Goal: Entertainment & Leisure: Consume media (video, audio)

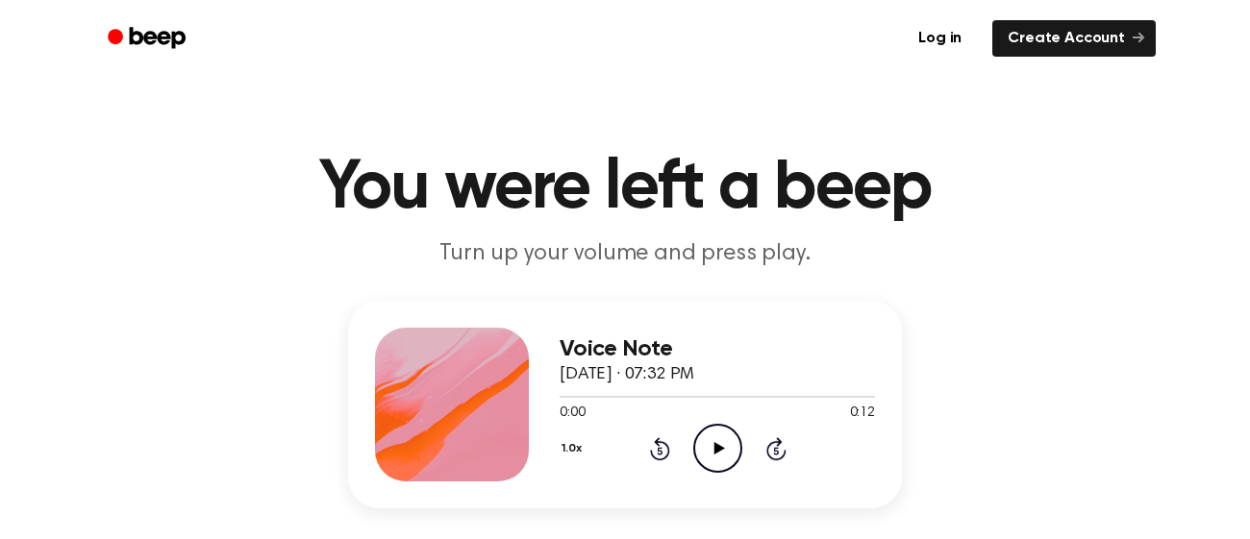
click at [709, 433] on icon "Play Audio" at bounding box center [717, 448] width 49 height 49
click at [726, 433] on icon "Play Audio" at bounding box center [717, 448] width 49 height 49
click at [726, 433] on icon "Pause Audio" at bounding box center [717, 448] width 49 height 49
click at [707, 424] on icon "Play Audio" at bounding box center [717, 448] width 49 height 49
click at [719, 442] on icon "Play Audio" at bounding box center [717, 448] width 49 height 49
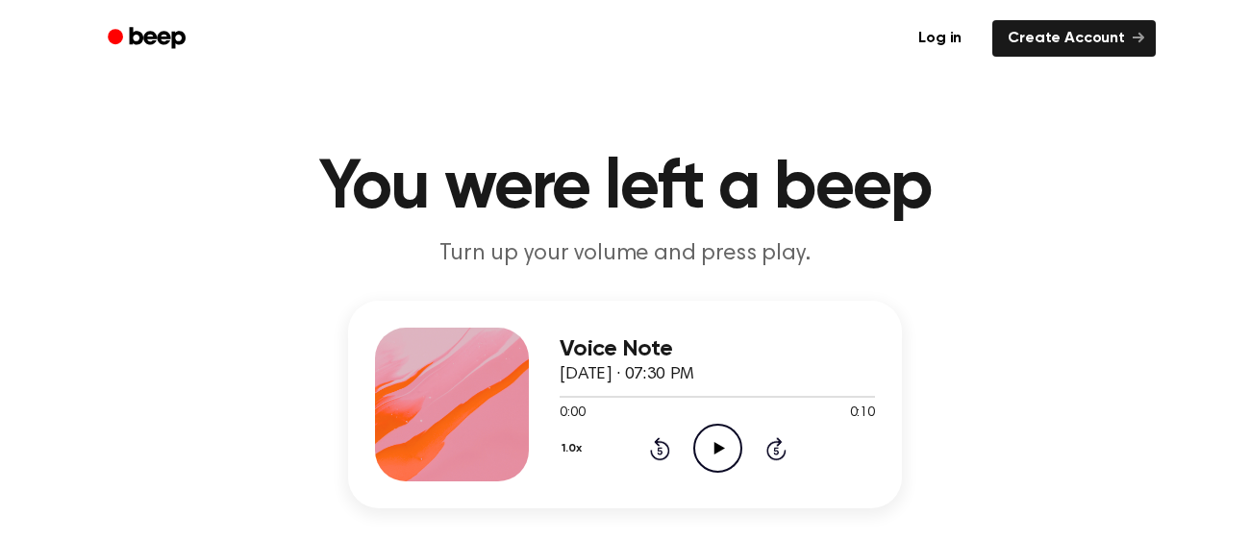
click at [726, 475] on div "Voice Note [DATE] · 07:30 PM 0:00 0:10 Your browser does not support the [objec…" at bounding box center [717, 405] width 315 height 154
click at [721, 436] on icon "Play Audio" at bounding box center [717, 448] width 49 height 49
click at [717, 437] on icon "Play Audio" at bounding box center [717, 448] width 49 height 49
click at [704, 452] on icon "Play Audio" at bounding box center [717, 448] width 49 height 49
click at [736, 445] on icon "Play Audio" at bounding box center [717, 448] width 49 height 49
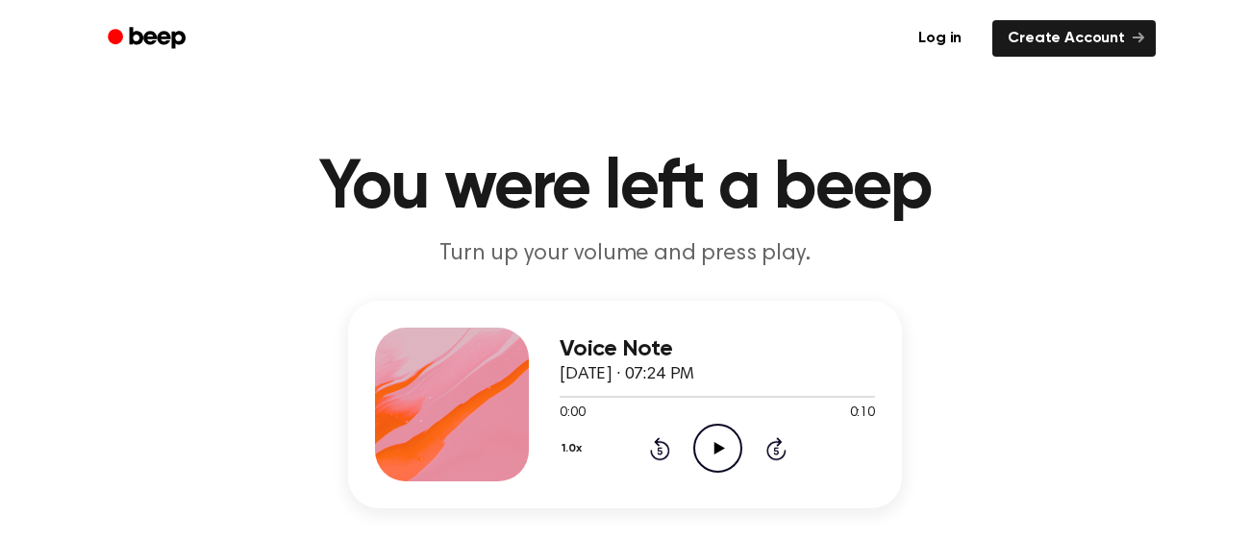
click at [716, 444] on icon at bounding box center [718, 448] width 11 height 12
